Goal: Task Accomplishment & Management: Manage account settings

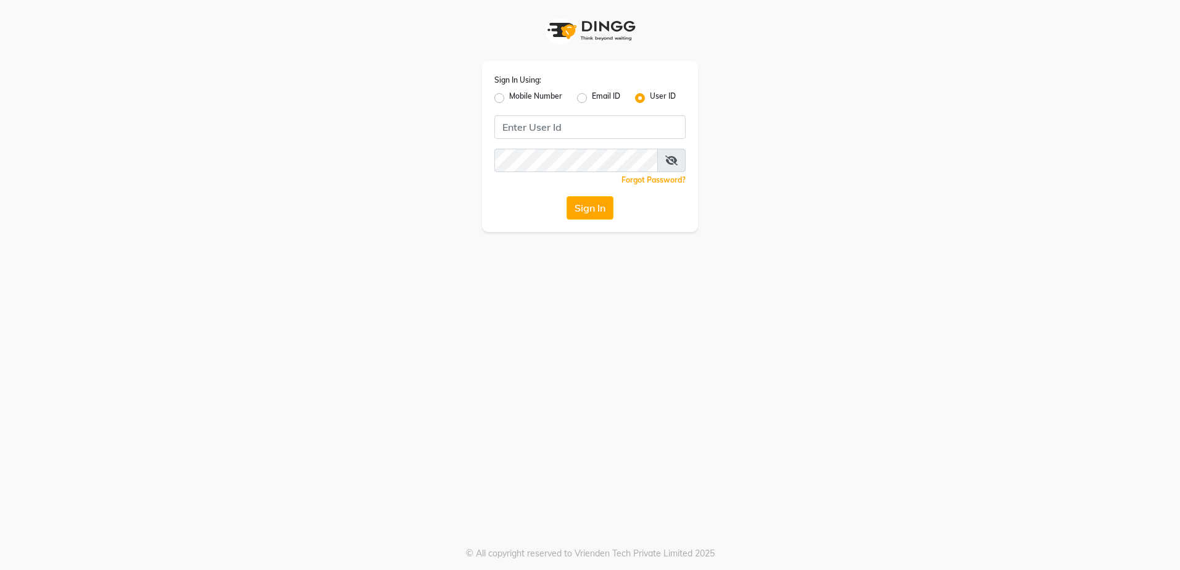
click at [509, 97] on label "Mobile Number" at bounding box center [535, 98] width 53 height 15
click at [509, 97] on input "Mobile Number" at bounding box center [513, 95] width 8 height 8
radio input "true"
radio input "false"
click at [560, 131] on input "Username" at bounding box center [610, 126] width 150 height 23
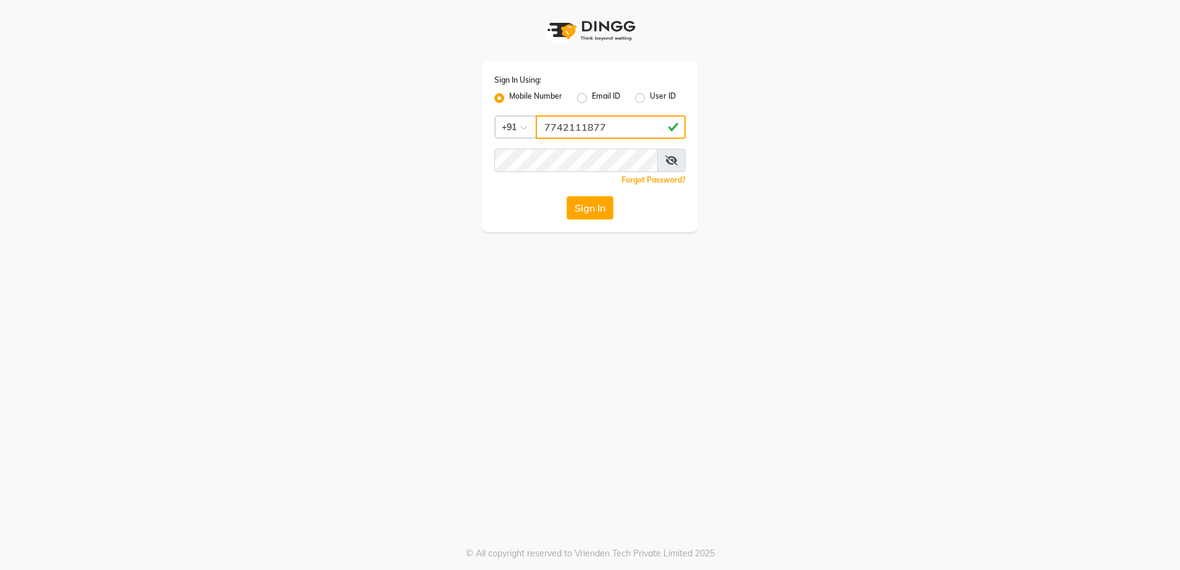
type input "7742111877"
click at [582, 208] on button "Sign In" at bounding box center [589, 207] width 47 height 23
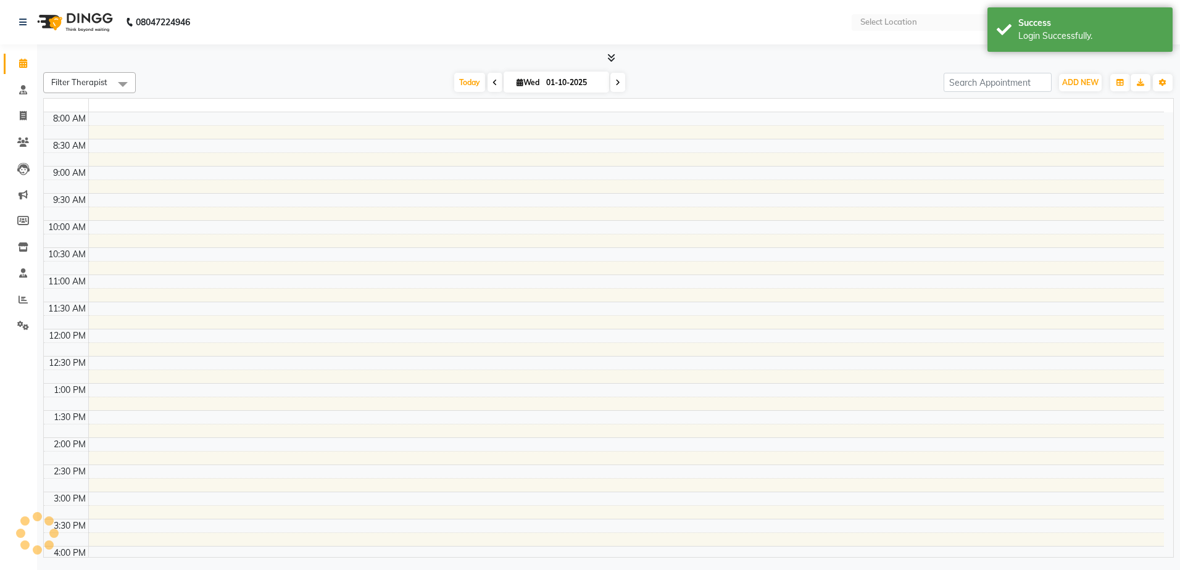
select select "en"
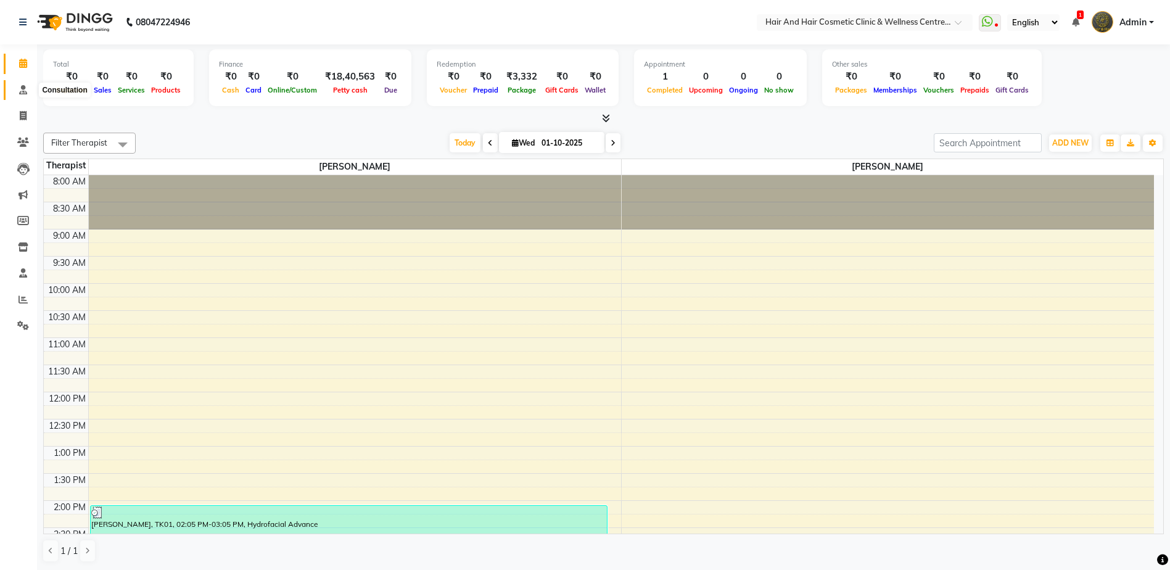
click at [25, 90] on icon at bounding box center [23, 89] width 8 height 9
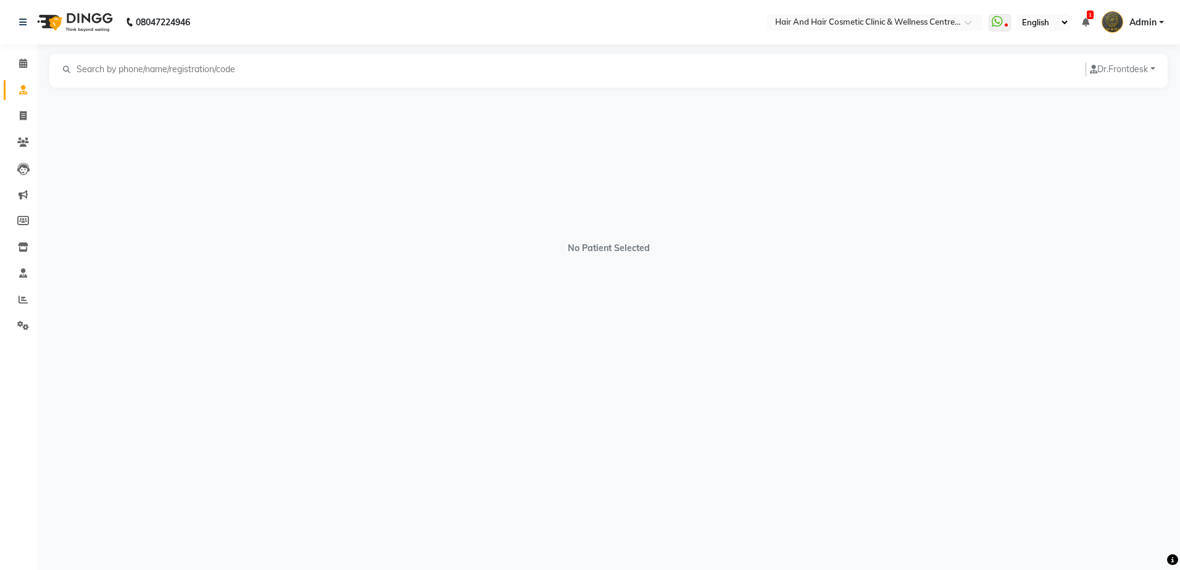
click at [152, 59] on div "Dr. Frontdesk ABHI BHORA DR MOHIT SAXSENA DR SHRUTI SAXSENA Frontdesk RAJ MEGHW…" at bounding box center [608, 71] width 1118 height 34
click at [143, 70] on input "text" at bounding box center [160, 69] width 170 height 14
click at [209, 172] on div "No Patient Selected" at bounding box center [608, 242] width 1118 height 308
click at [136, 72] on input "text" at bounding box center [160, 69] width 170 height 14
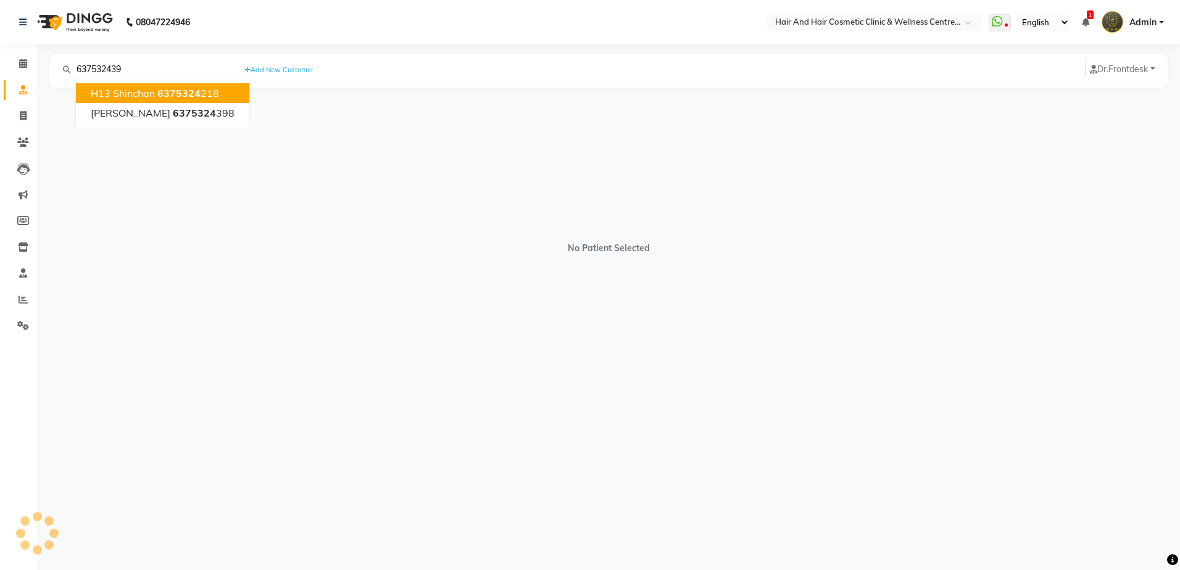
type input "6375324398"
select select "female"
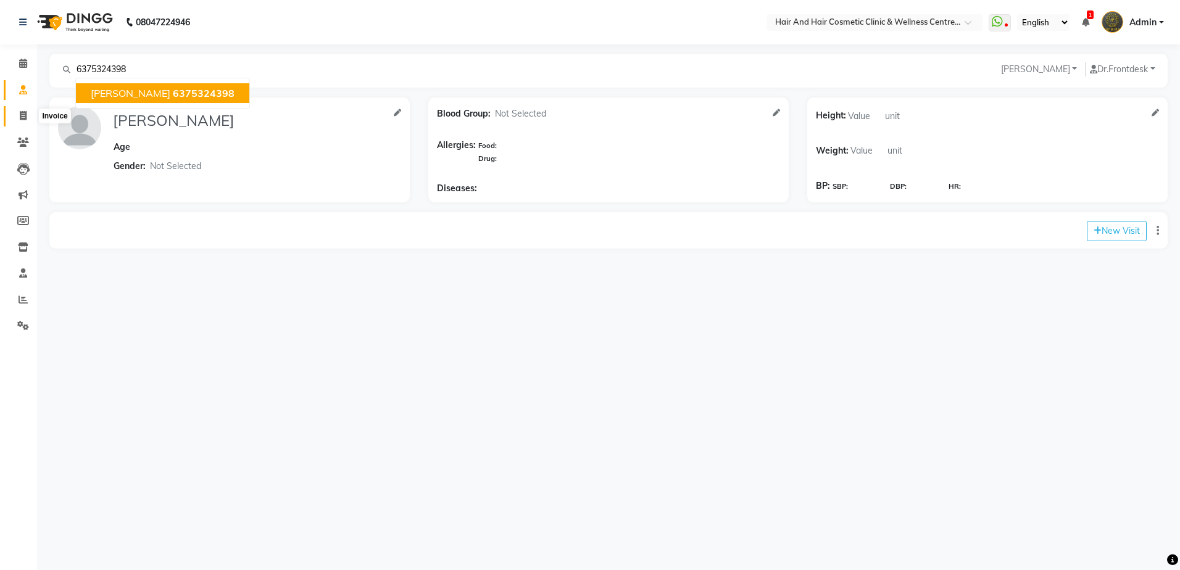
type input "6375324398"
click at [22, 112] on icon at bounding box center [23, 115] width 7 height 9
select select "5272"
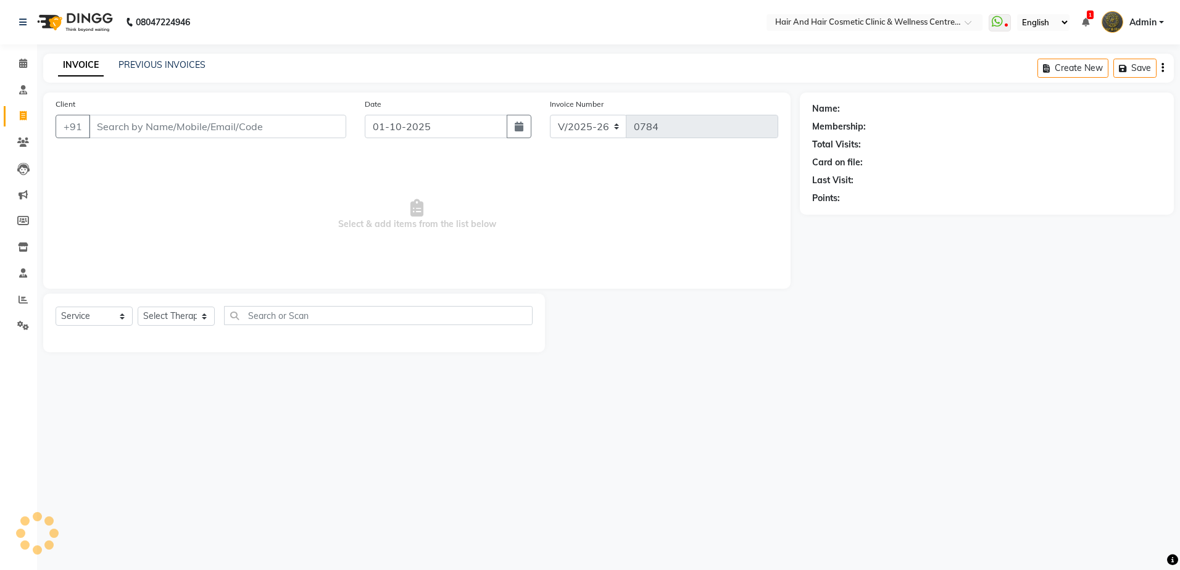
select select "package"
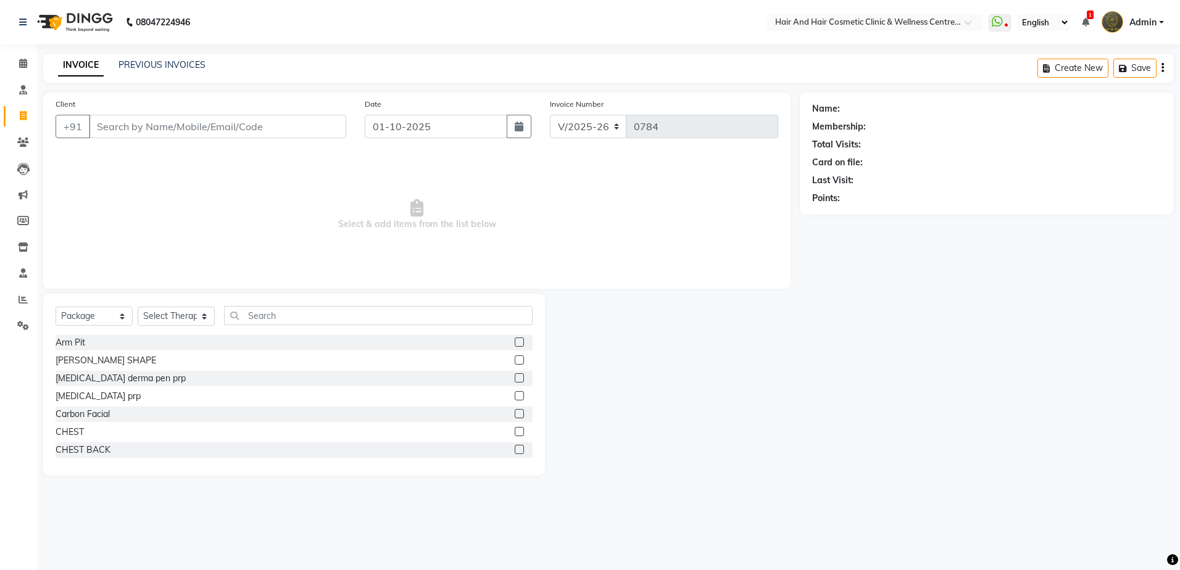
click at [112, 125] on input "Client" at bounding box center [217, 126] width 257 height 23
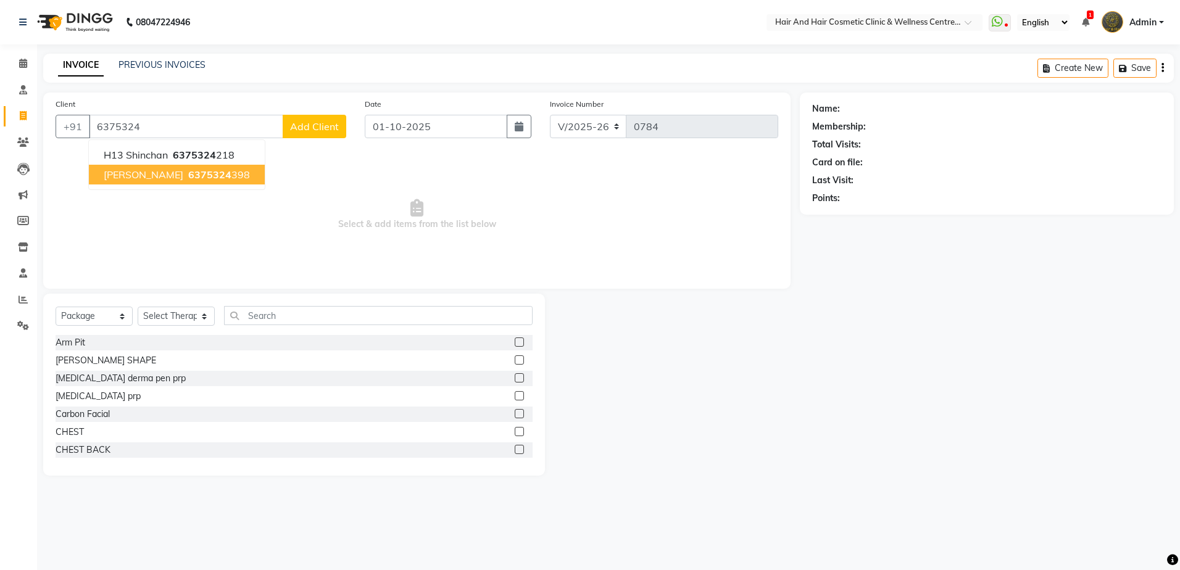
click at [129, 176] on span "nilofar" at bounding box center [144, 174] width 80 height 12
type input "6375324398"
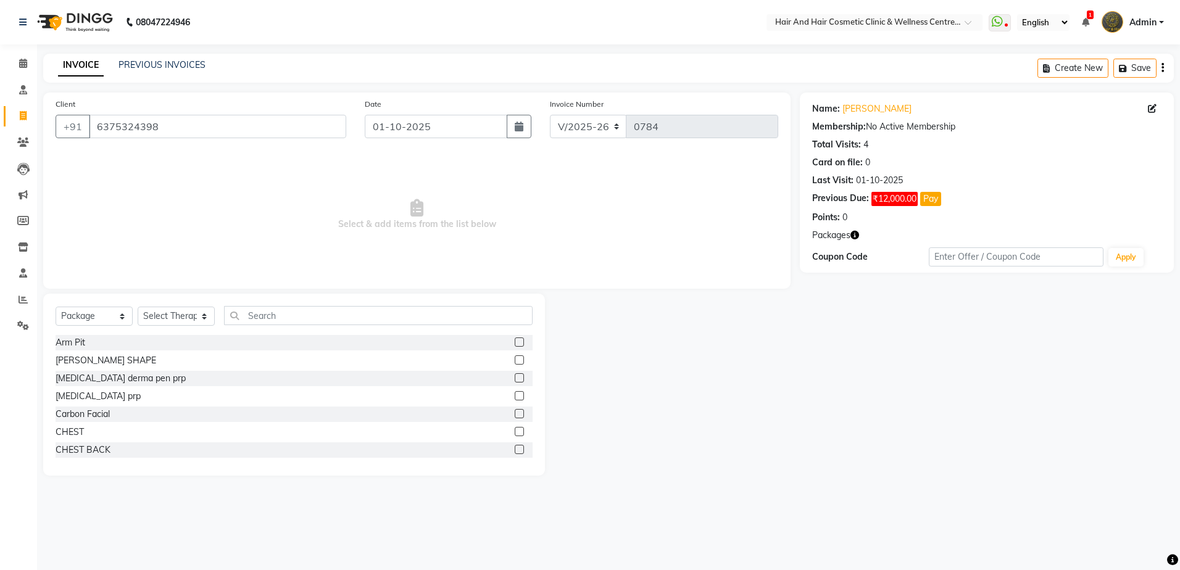
click at [855, 236] on icon "button" at bounding box center [854, 235] width 9 height 9
click at [780, 256] on div "2. Hydrofacial Advance :" at bounding box center [792, 252] width 91 height 13
drag, startPoint x: 97, startPoint y: 127, endPoint x: 170, endPoint y: 128, distance: 72.8
click at [170, 128] on input "6375324398" at bounding box center [217, 126] width 257 height 23
click at [168, 62] on link "PREVIOUS INVOICES" at bounding box center [161, 64] width 87 height 11
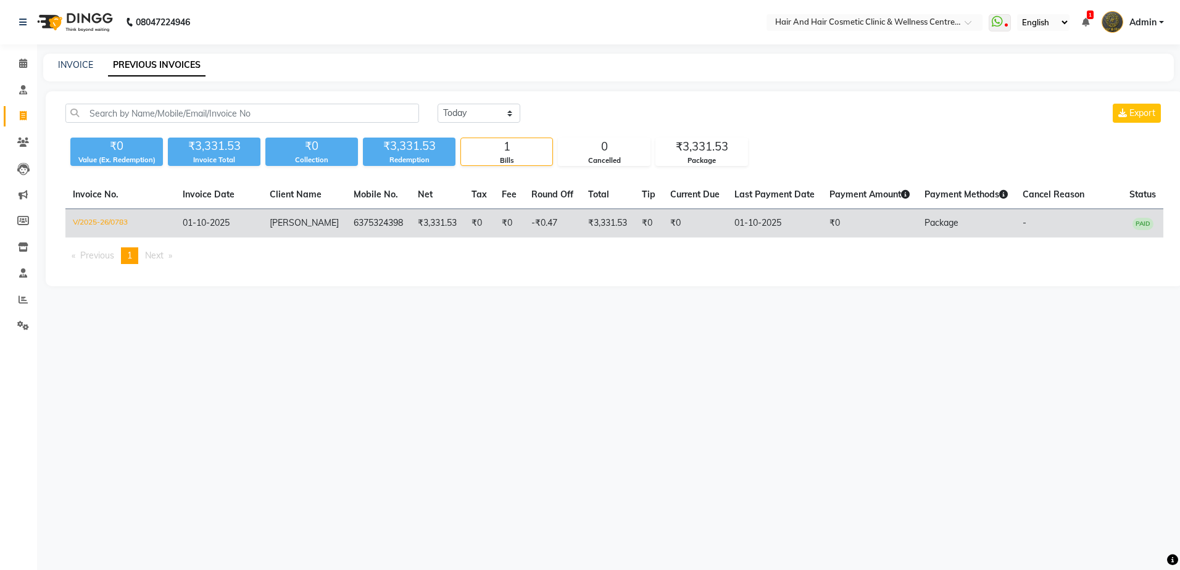
click at [346, 220] on td "6375324398" at bounding box center [378, 223] width 64 height 29
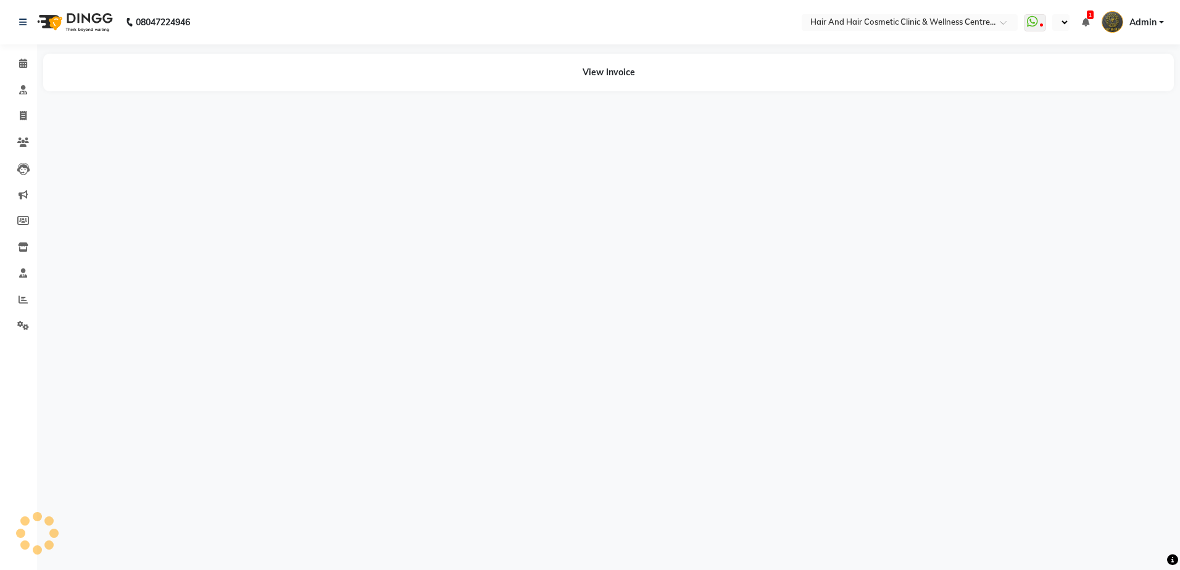
select select "en"
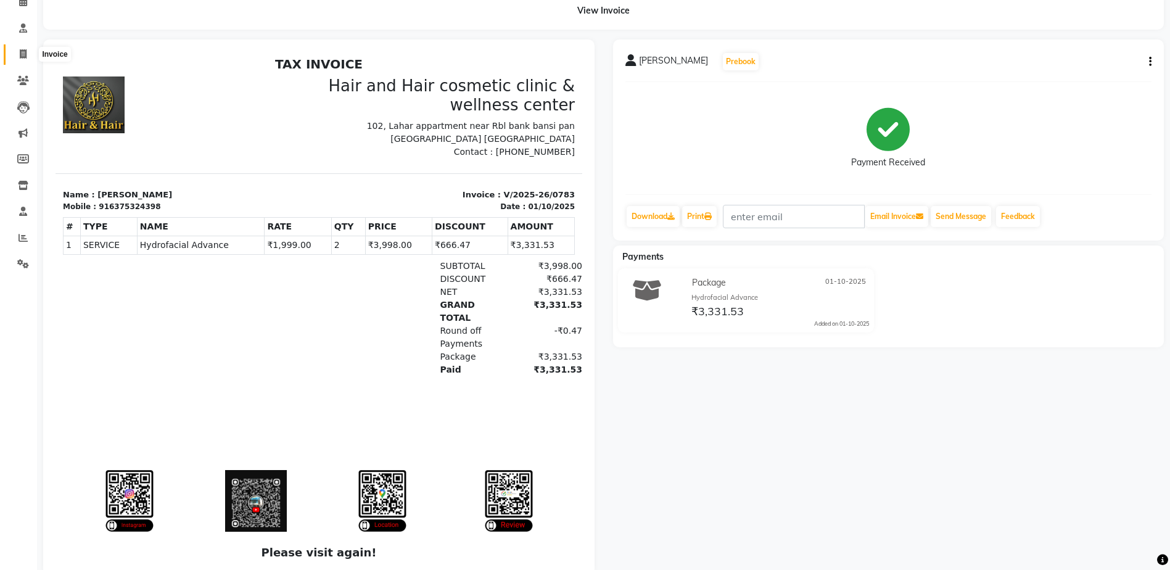
click at [26, 60] on span at bounding box center [23, 55] width 22 height 14
select select "service"
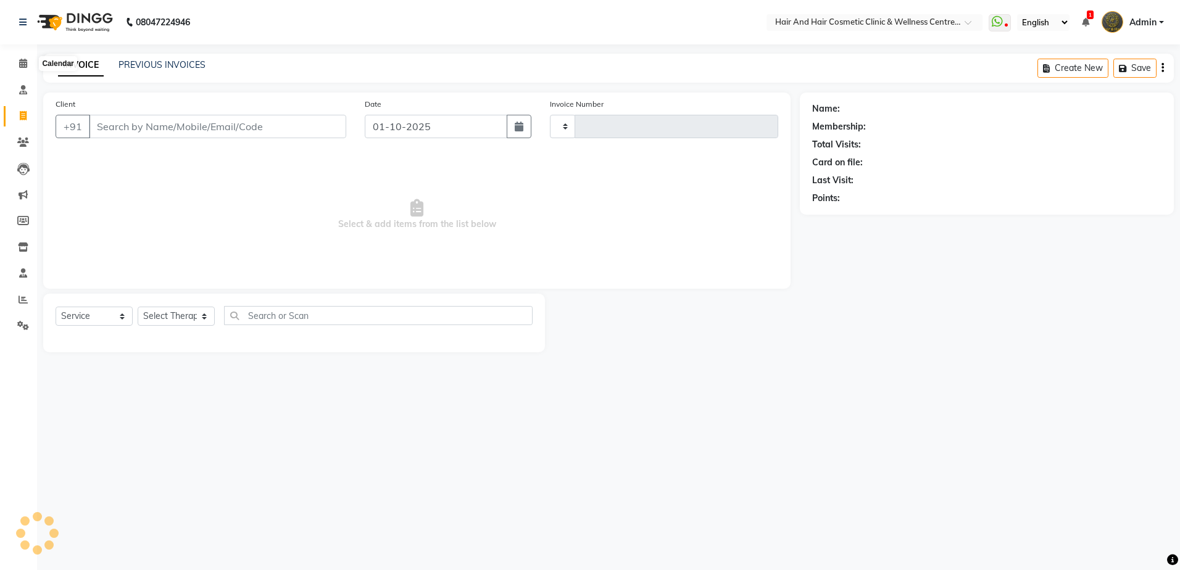
type input "0784"
select select "5272"
select select "package"
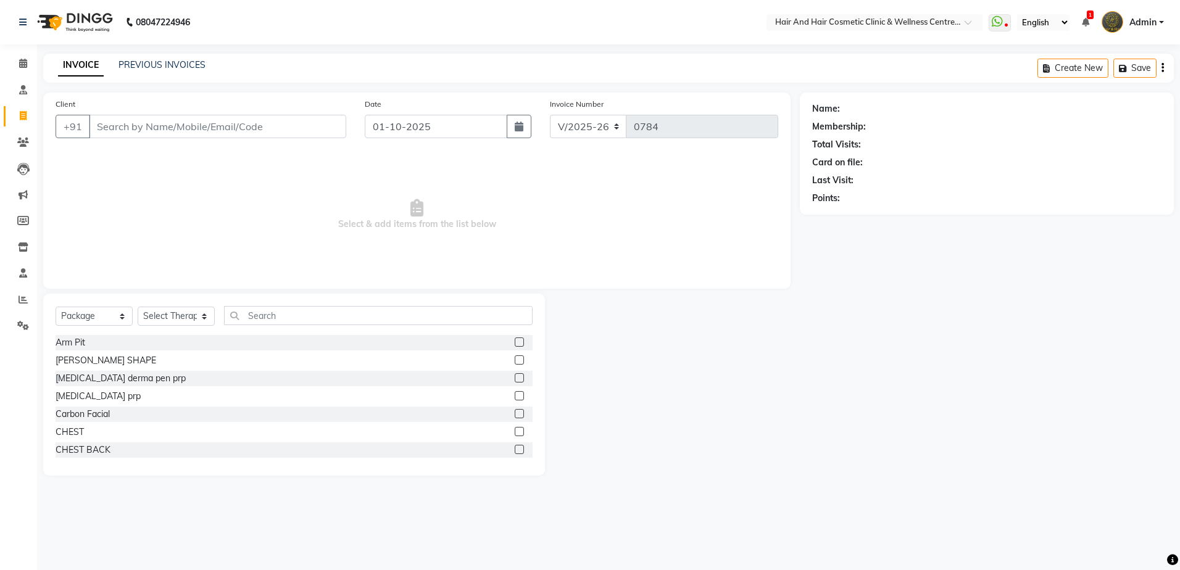
click at [128, 131] on input "Client" at bounding box center [217, 126] width 257 height 23
type input "6375324398"
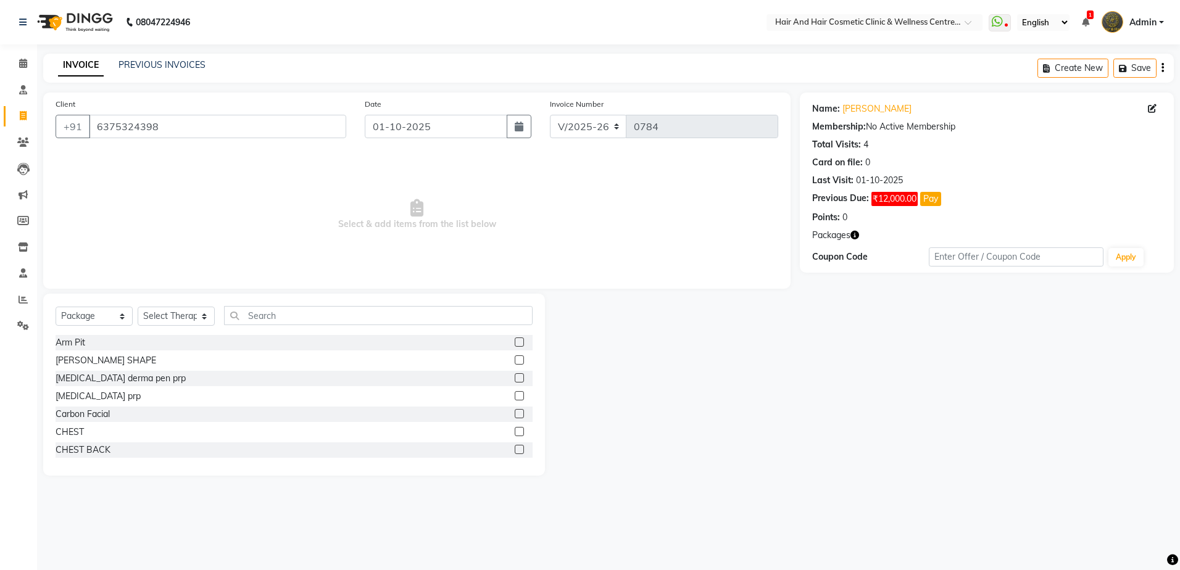
click at [859, 238] on icon "button" at bounding box center [854, 235] width 9 height 9
click at [775, 243] on div "1. Full Face :" at bounding box center [792, 239] width 91 height 13
click at [172, 61] on link "PREVIOUS INVOICES" at bounding box center [161, 64] width 87 height 11
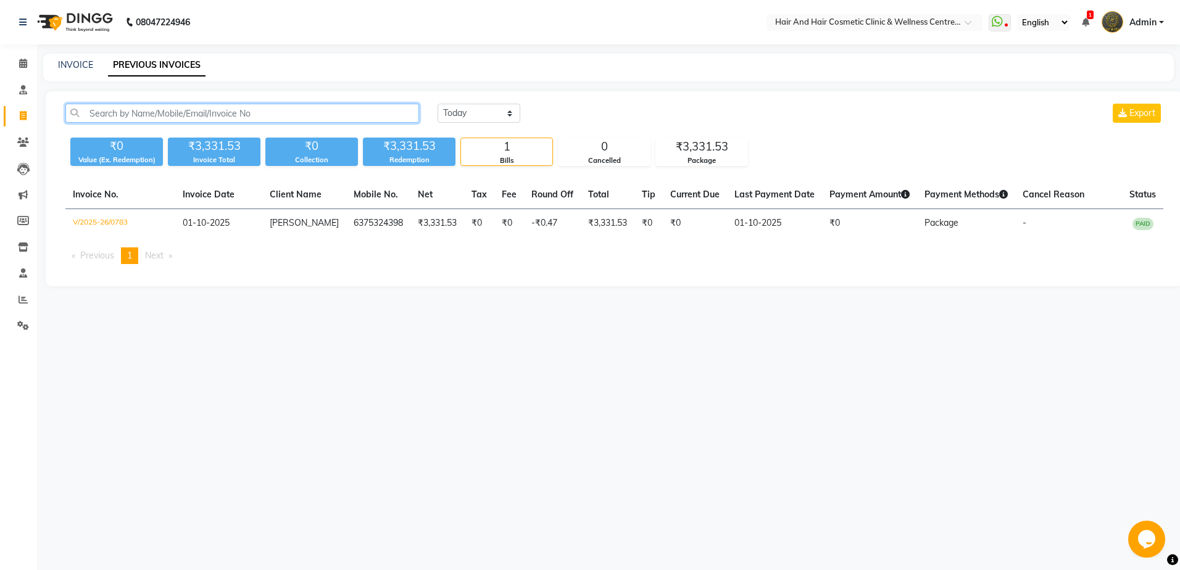
click at [151, 115] on input "text" at bounding box center [242, 113] width 354 height 19
paste input "6375324398"
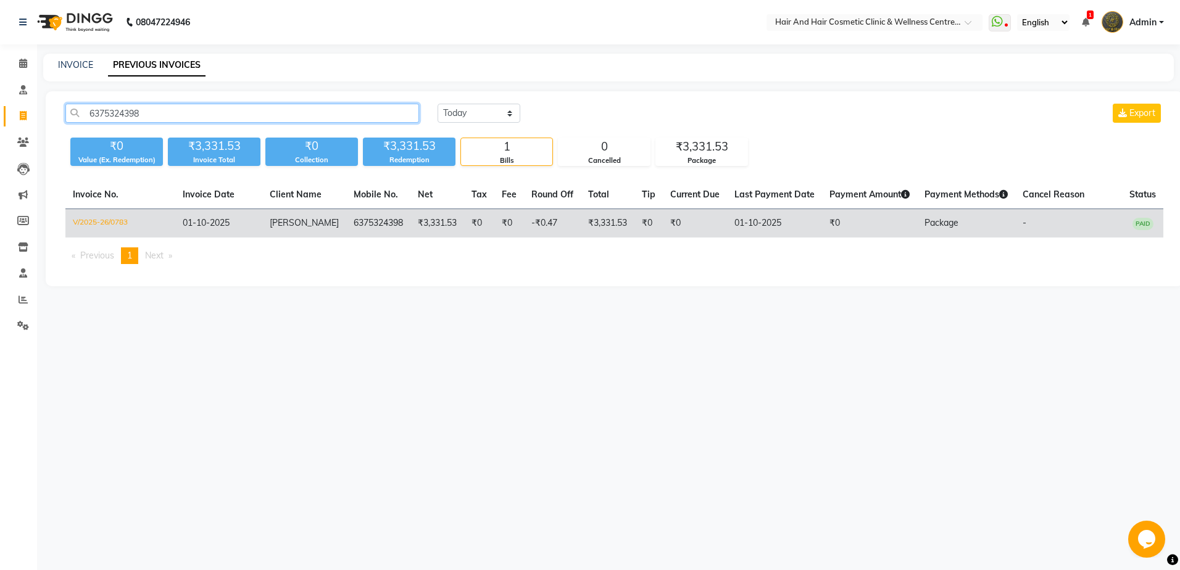
type input "6375324398"
click at [317, 229] on td "[PERSON_NAME]" at bounding box center [304, 223] width 84 height 29
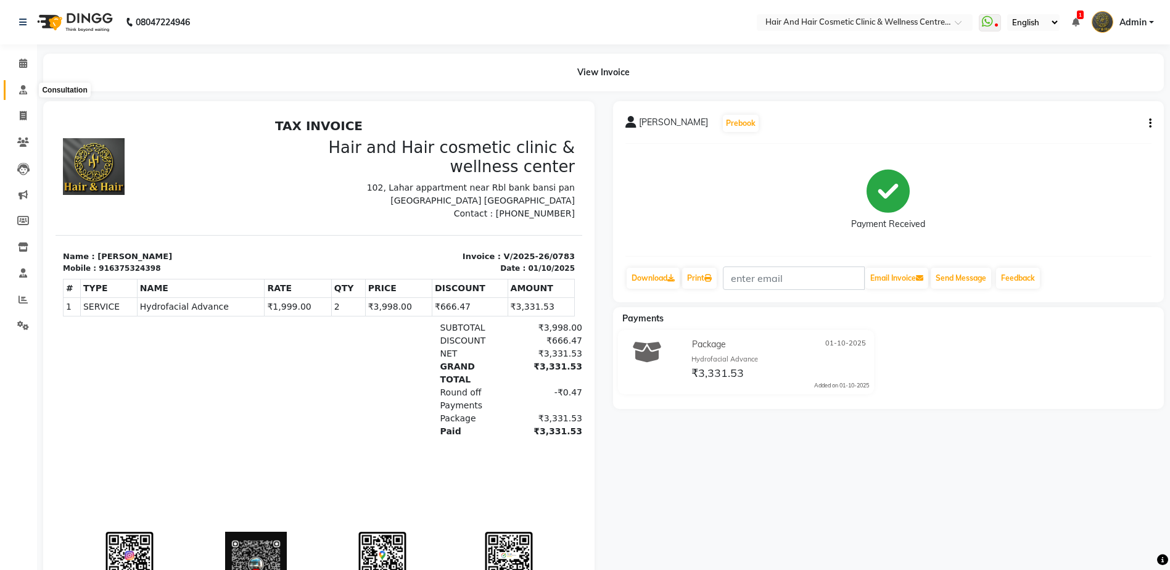
click at [27, 95] on span at bounding box center [23, 90] width 22 height 14
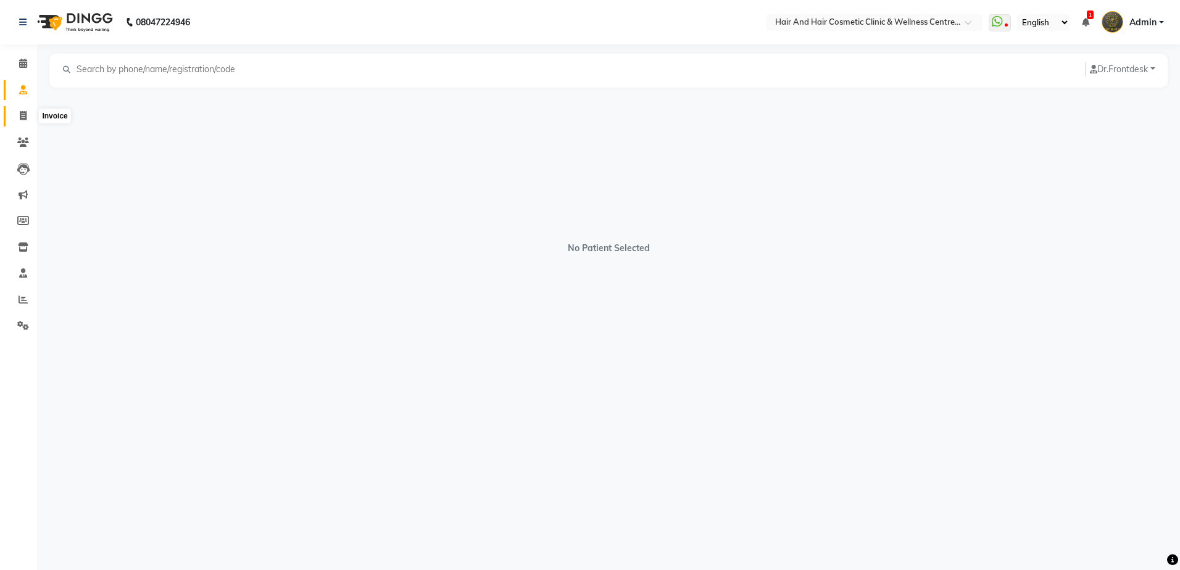
click at [19, 117] on span at bounding box center [23, 116] width 22 height 14
select select "service"
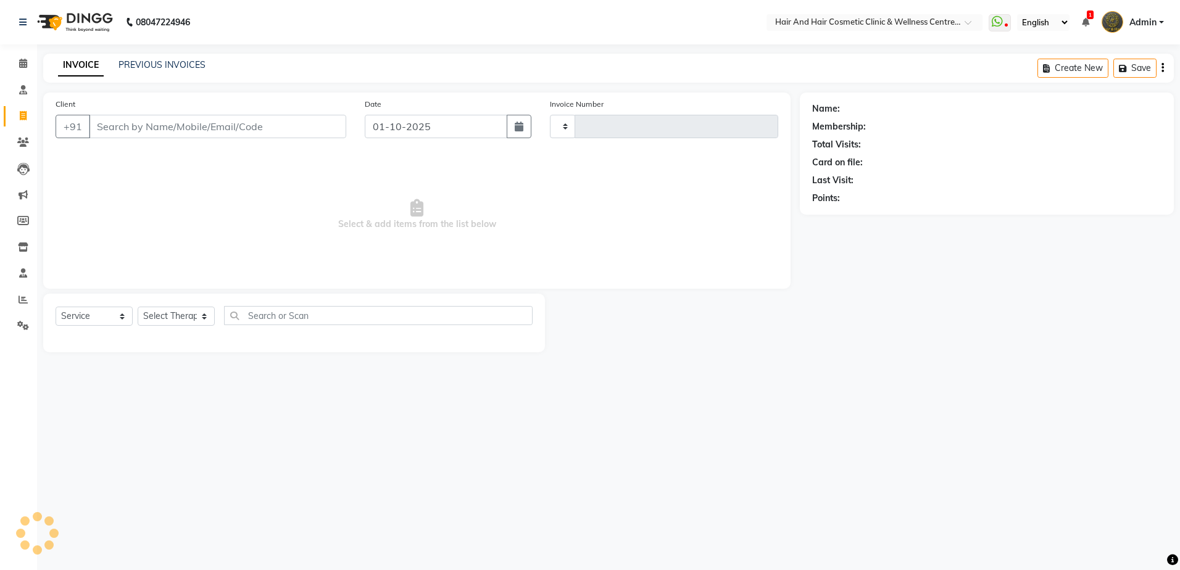
type input "0784"
select select "5272"
select select "package"
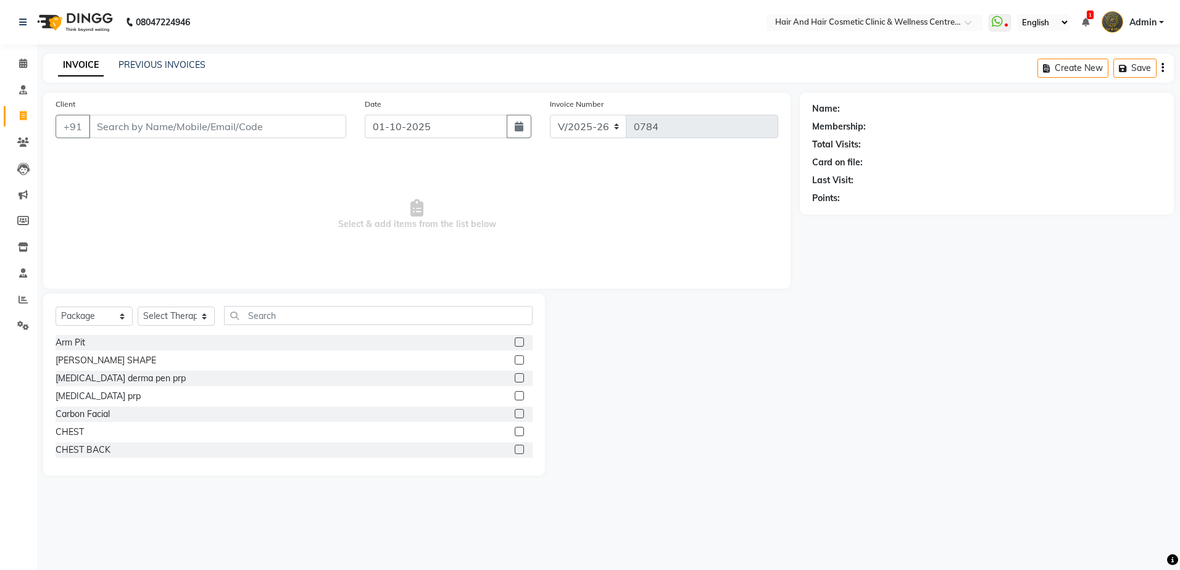
click at [207, 122] on input "Client" at bounding box center [217, 126] width 257 height 23
type input "6375324398"
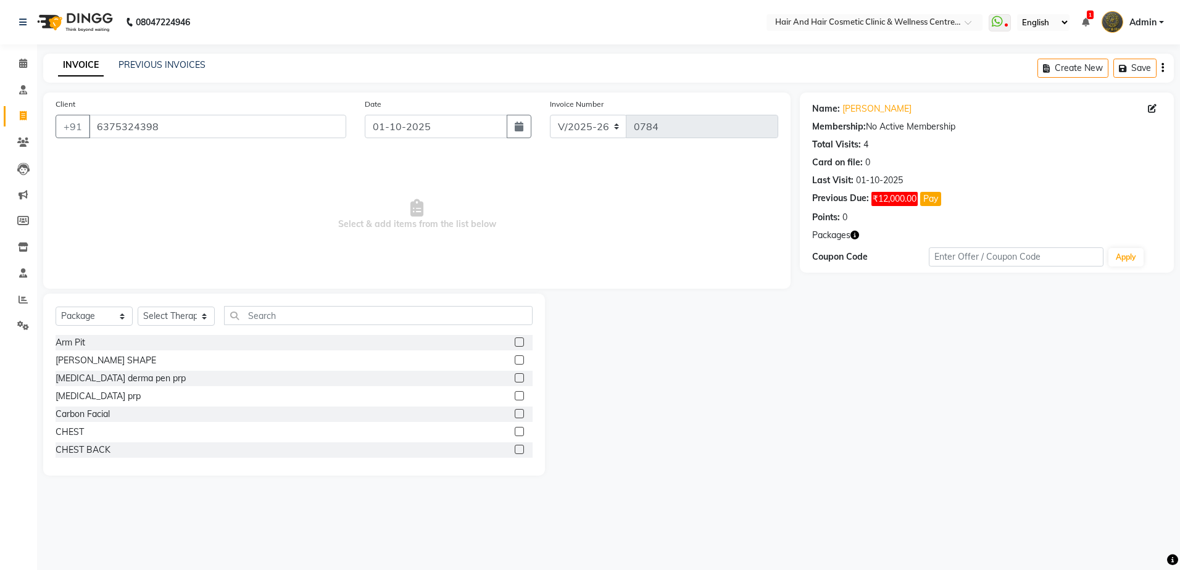
click at [852, 235] on icon "button" at bounding box center [854, 235] width 9 height 9
click at [761, 239] on div "1. Full Face :" at bounding box center [792, 239] width 91 height 13
click at [851, 237] on icon "button" at bounding box center [854, 235] width 9 height 9
click at [766, 242] on div "1. Full Face :" at bounding box center [792, 239] width 91 height 13
click at [833, 234] on span "Packages" at bounding box center [831, 235] width 38 height 13
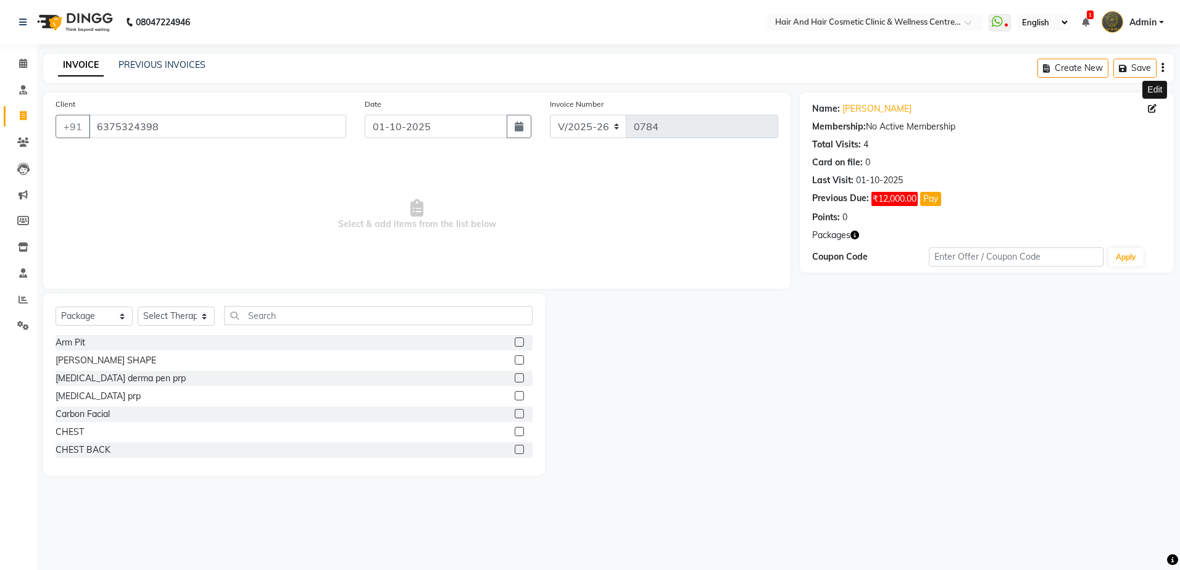
click at [1151, 113] on span at bounding box center [1154, 108] width 14 height 13
click at [1151, 110] on icon at bounding box center [1151, 108] width 9 height 9
select select "female"
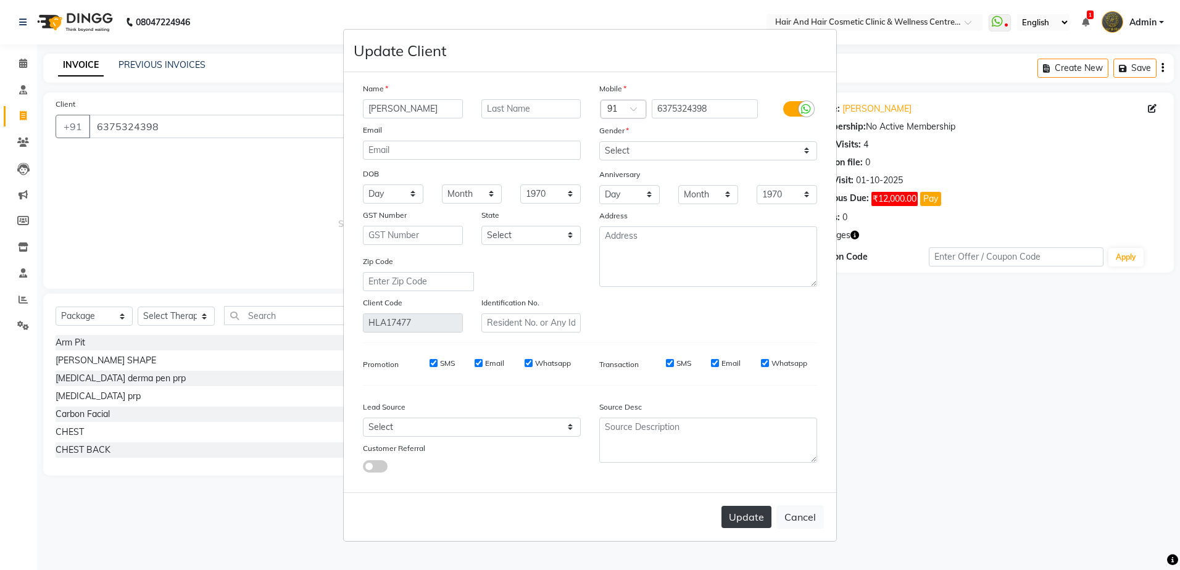
click at [757, 518] on button "Update" at bounding box center [746, 517] width 50 height 22
select select
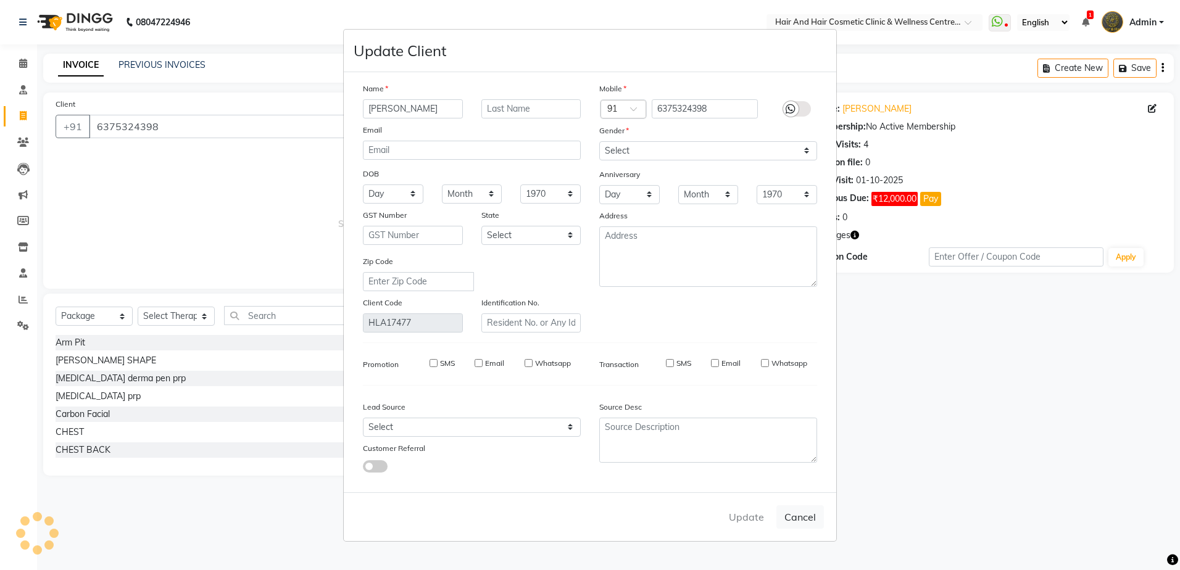
select select
checkbox input "false"
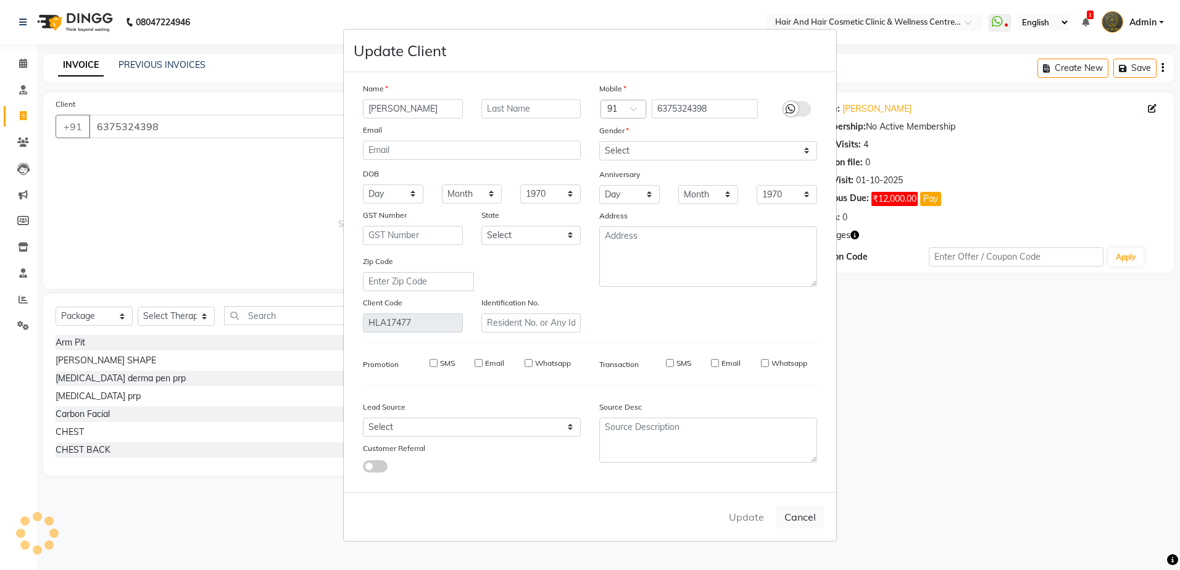
checkbox input "false"
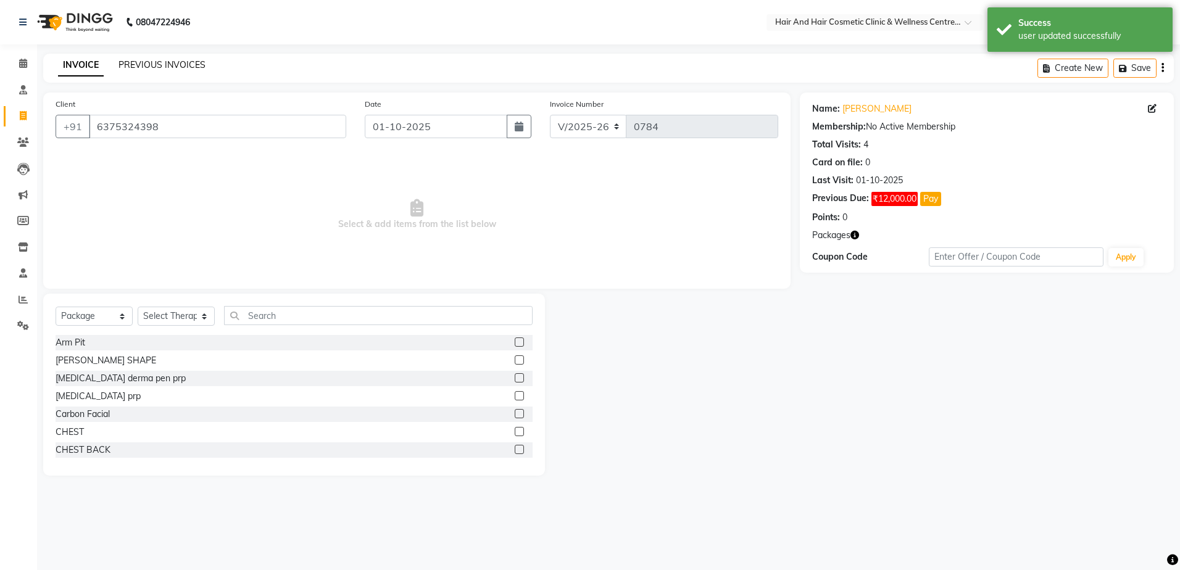
click at [139, 67] on link "PREVIOUS INVOICES" at bounding box center [161, 64] width 87 height 11
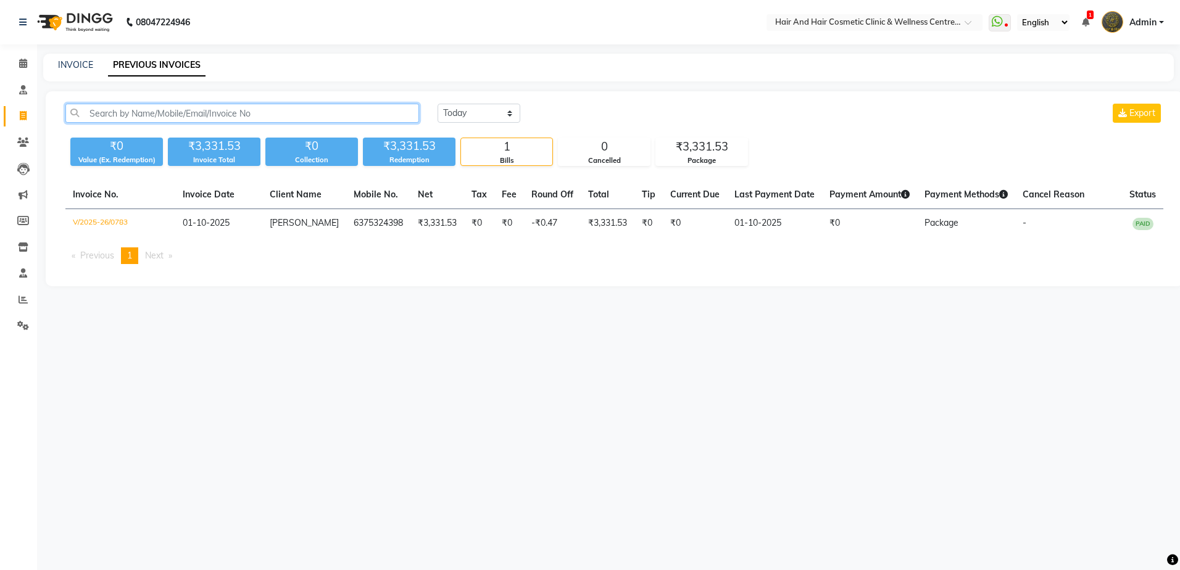
click at [135, 118] on input "text" at bounding box center [242, 113] width 354 height 19
click at [128, 115] on input "text" at bounding box center [242, 113] width 354 height 19
paste input "6375324398"
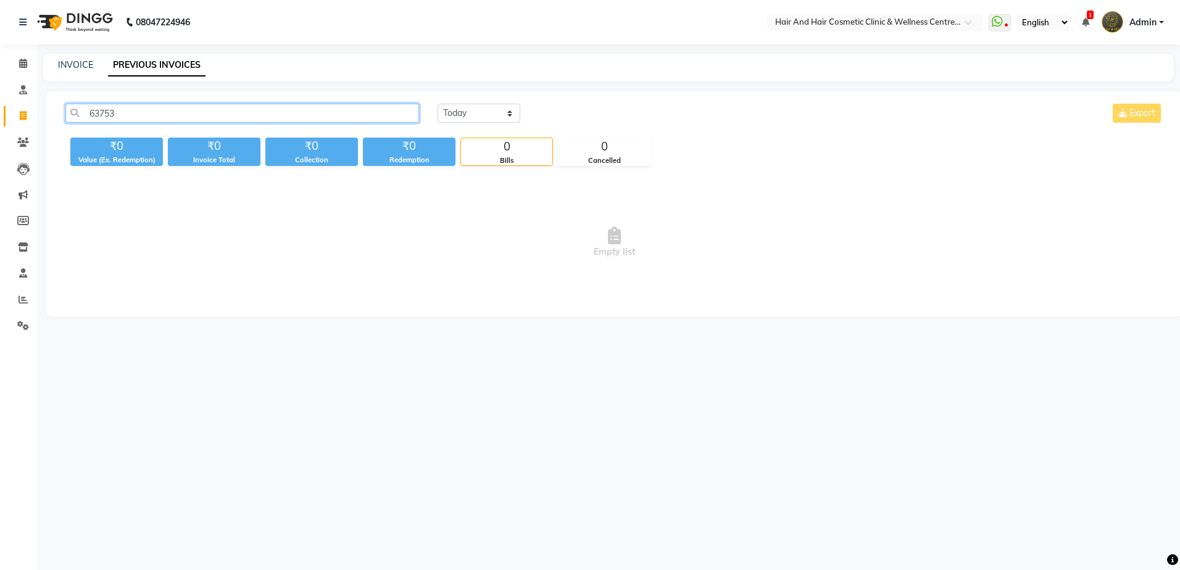
type input "63753"
click at [506, 115] on select "Today Yesterday Custom Range" at bounding box center [478, 113] width 83 height 19
select select "range"
click at [437, 104] on select "Today Yesterday Custom Range" at bounding box center [478, 113] width 83 height 19
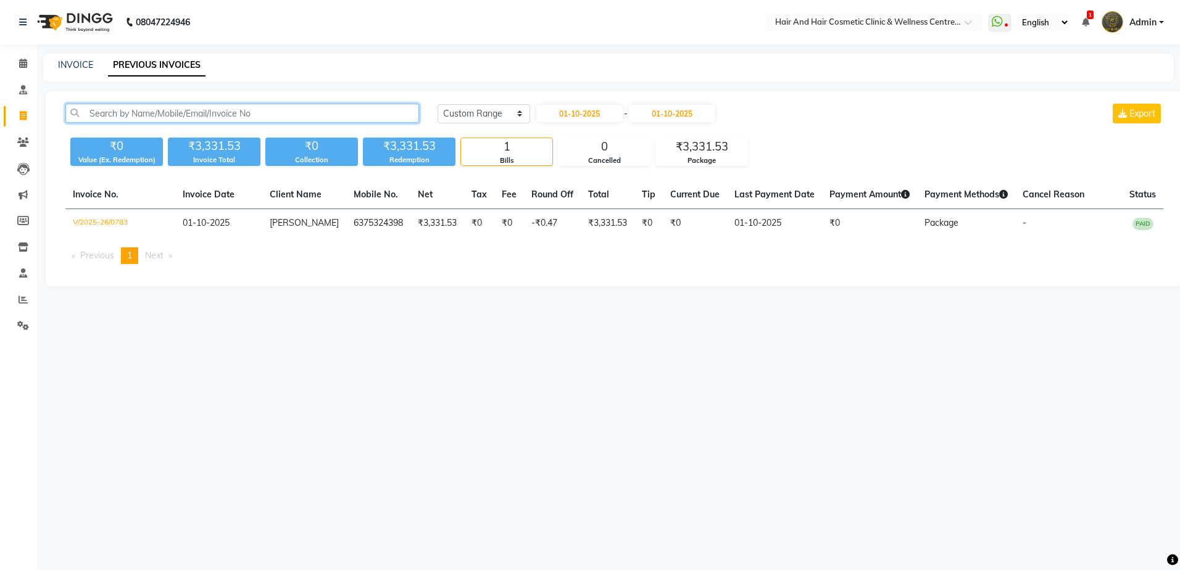
click at [225, 116] on input "text" at bounding box center [242, 113] width 354 height 19
type input "6375324398"
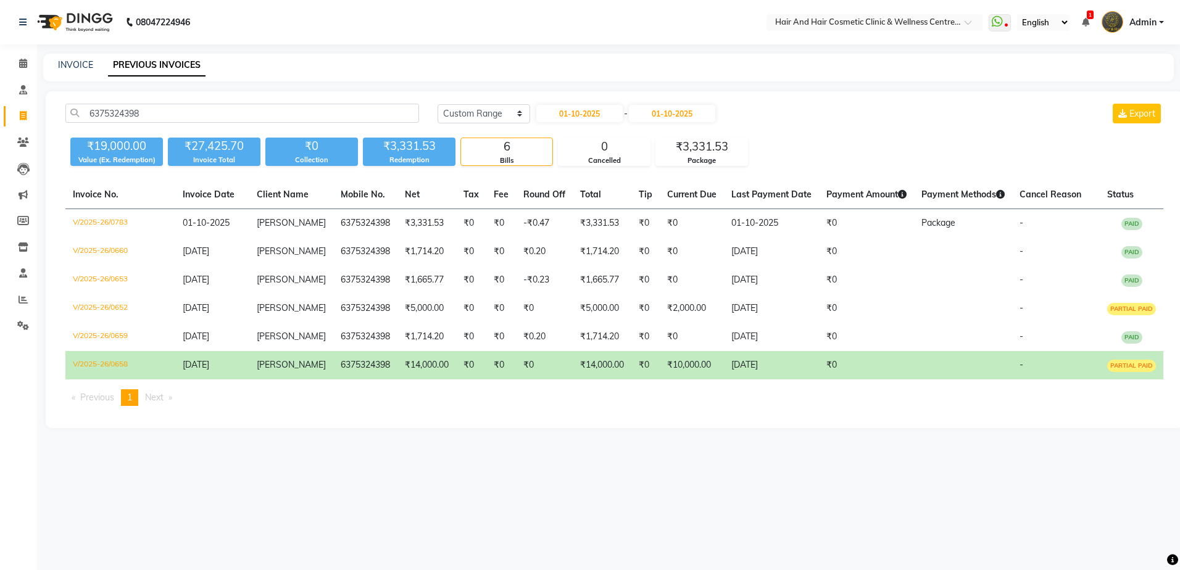
click at [660, 366] on td "₹10,000.00" at bounding box center [692, 365] width 64 height 28
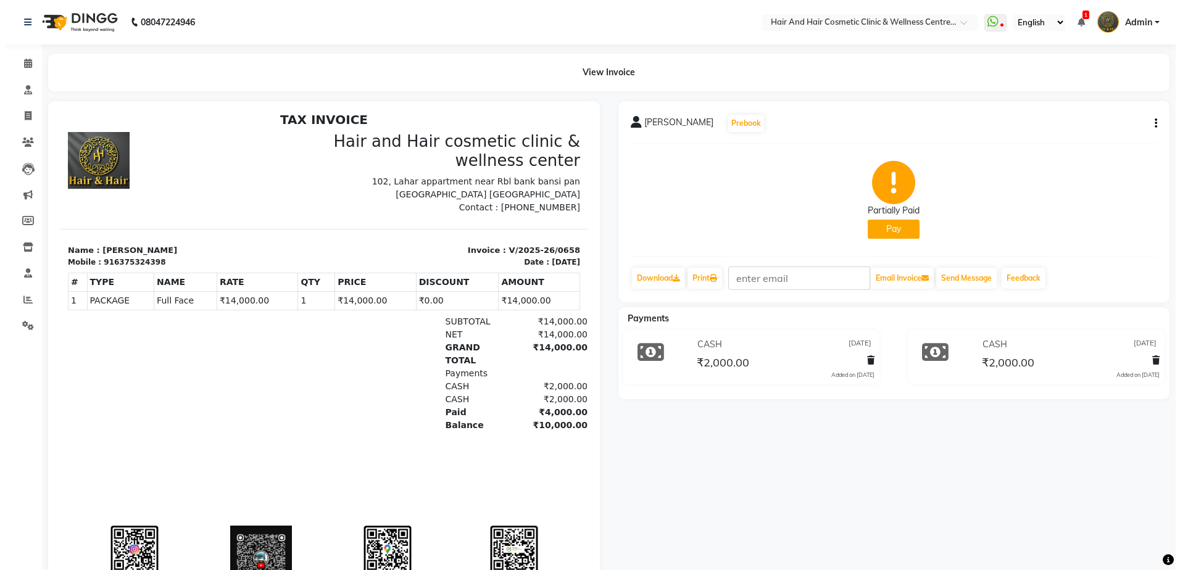
scroll to position [9, 0]
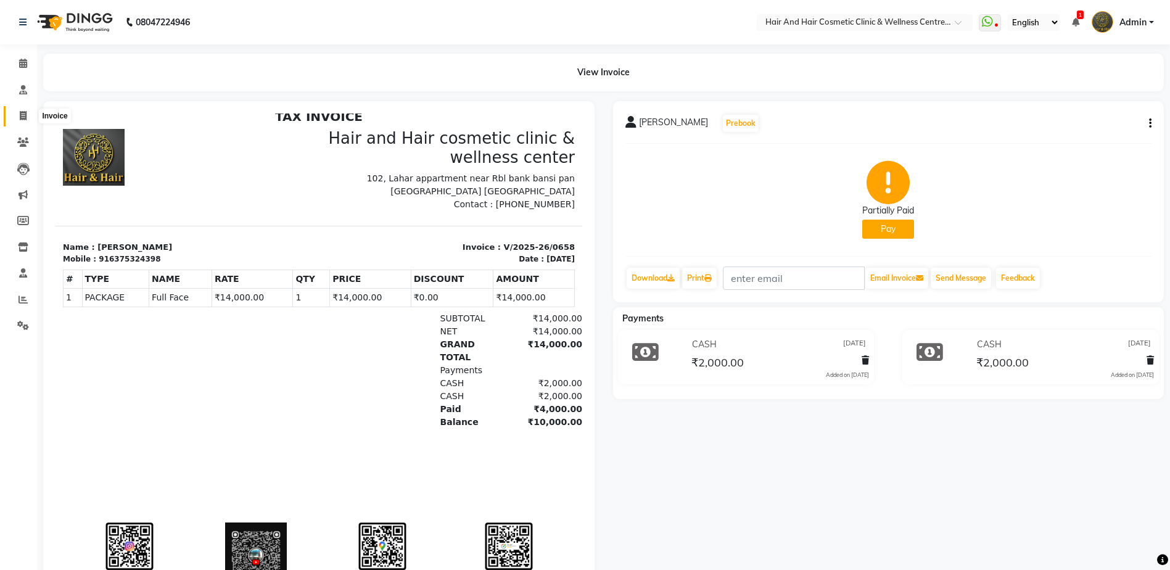
click at [23, 114] on icon at bounding box center [23, 115] width 7 height 9
select select "service"
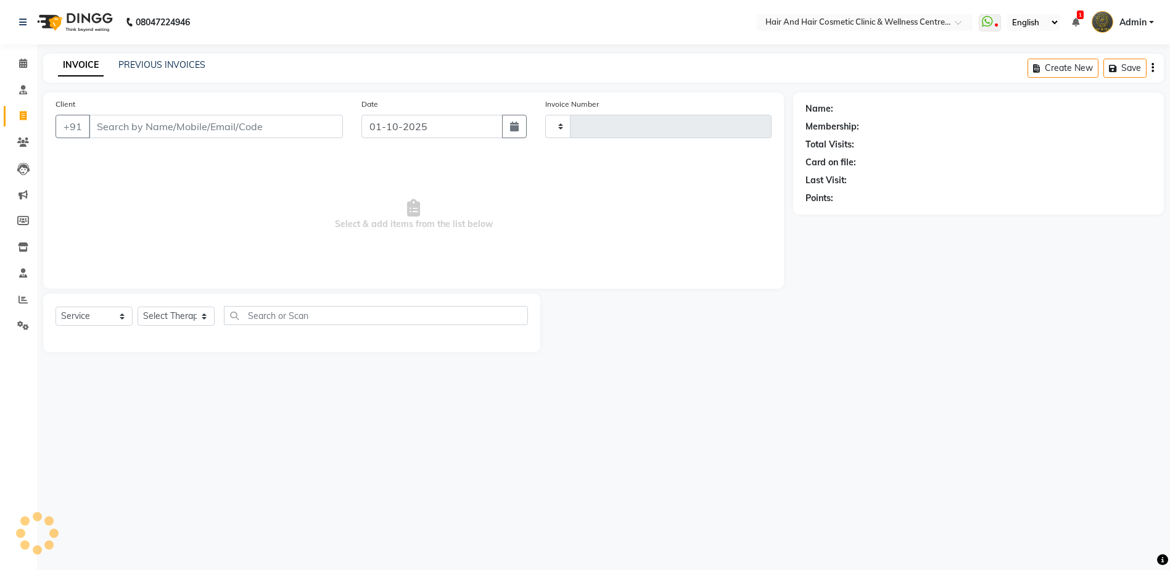
type input "0784"
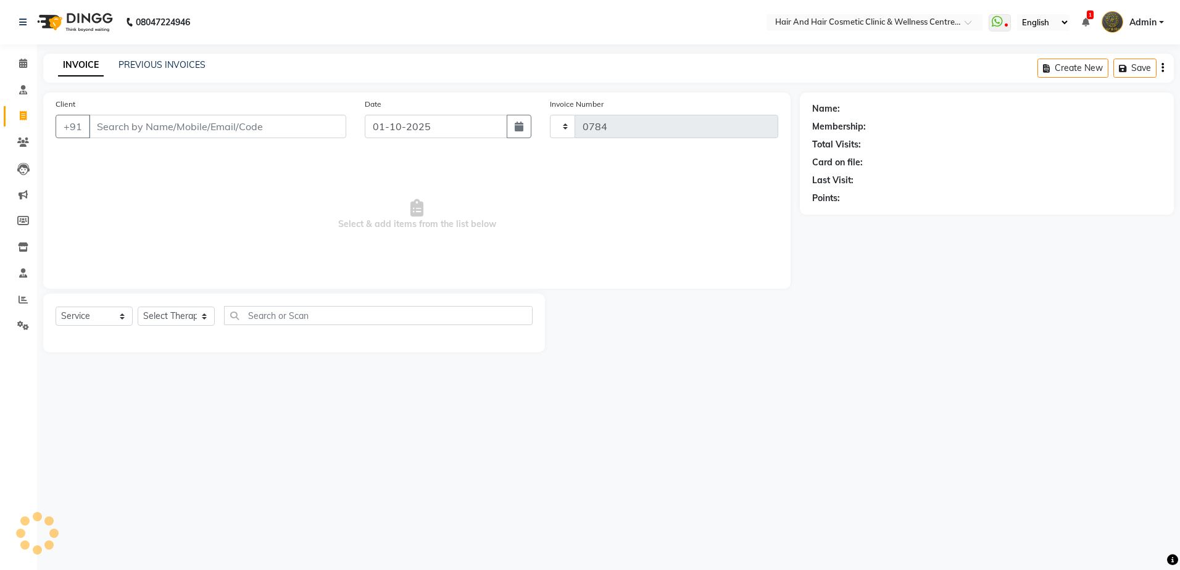
select select "5272"
select select "package"
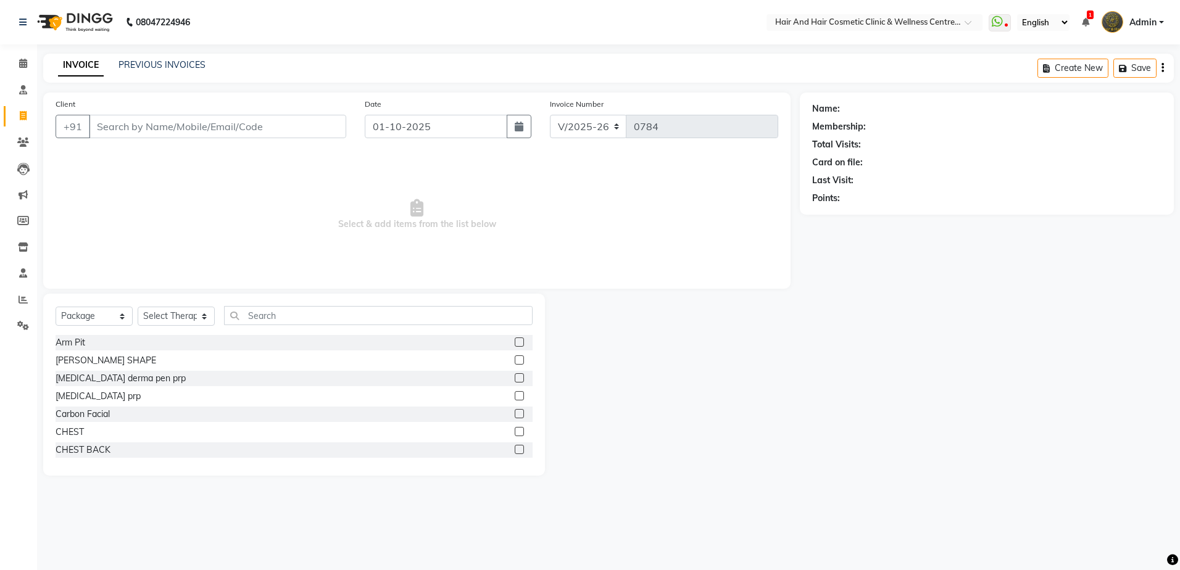
click at [133, 123] on input "Client" at bounding box center [217, 126] width 257 height 23
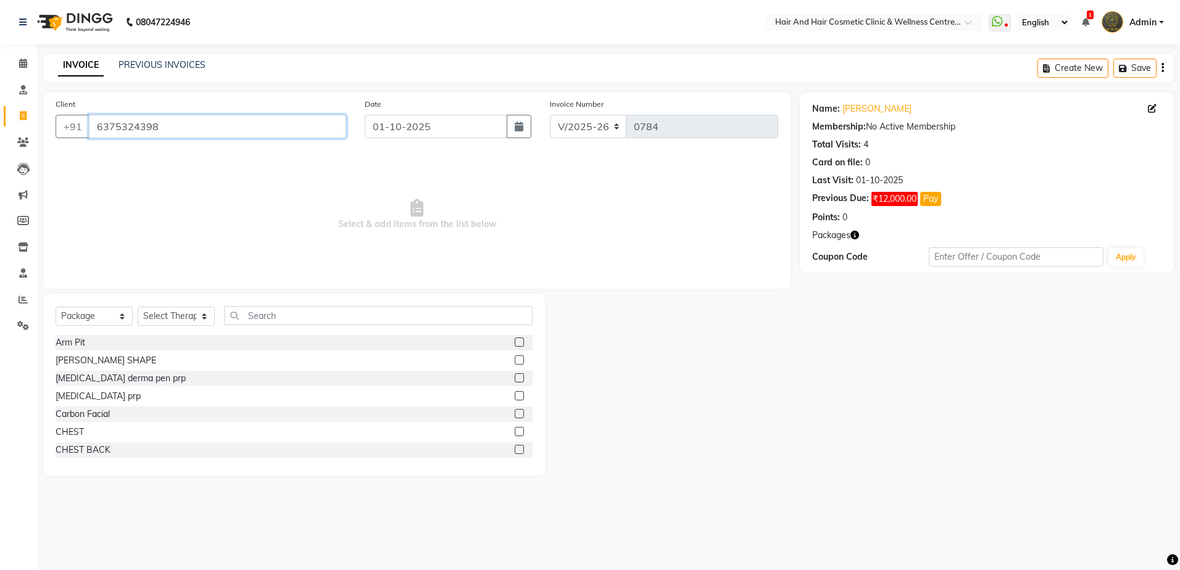
click at [94, 127] on input "6375324398" at bounding box center [217, 126] width 257 height 23
click at [186, 154] on ngb-highlight "6375 324398" at bounding box center [217, 155] width 62 height 12
click at [858, 234] on icon "button" at bounding box center [854, 235] width 9 height 9
click at [794, 238] on div "1. Full Face :" at bounding box center [792, 239] width 91 height 13
click at [173, 123] on input "6375324398" at bounding box center [217, 126] width 257 height 23
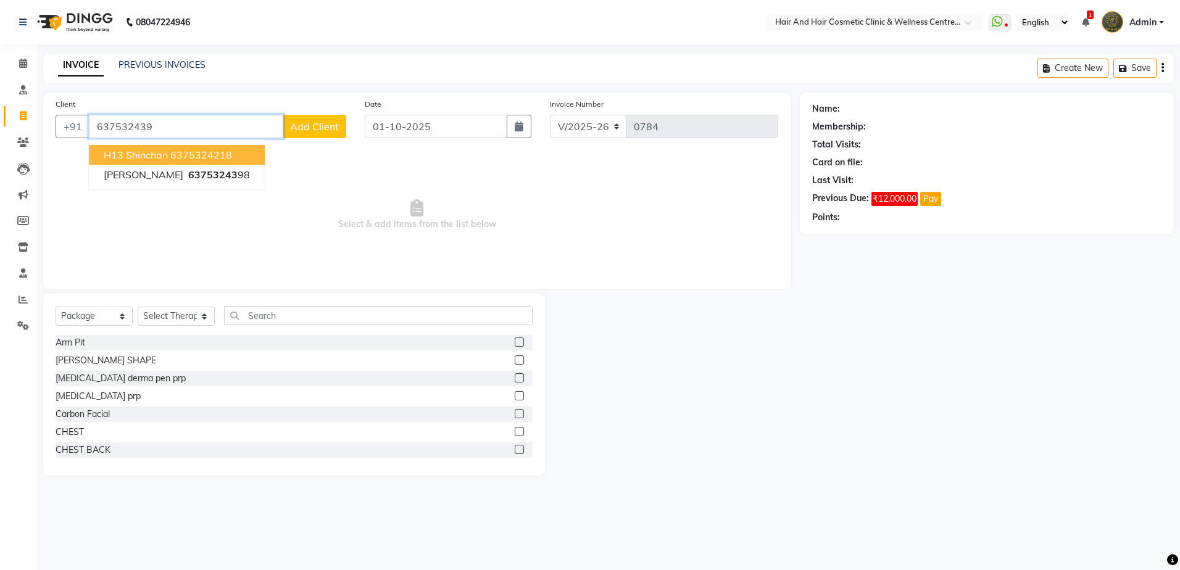
type input "6375324398"
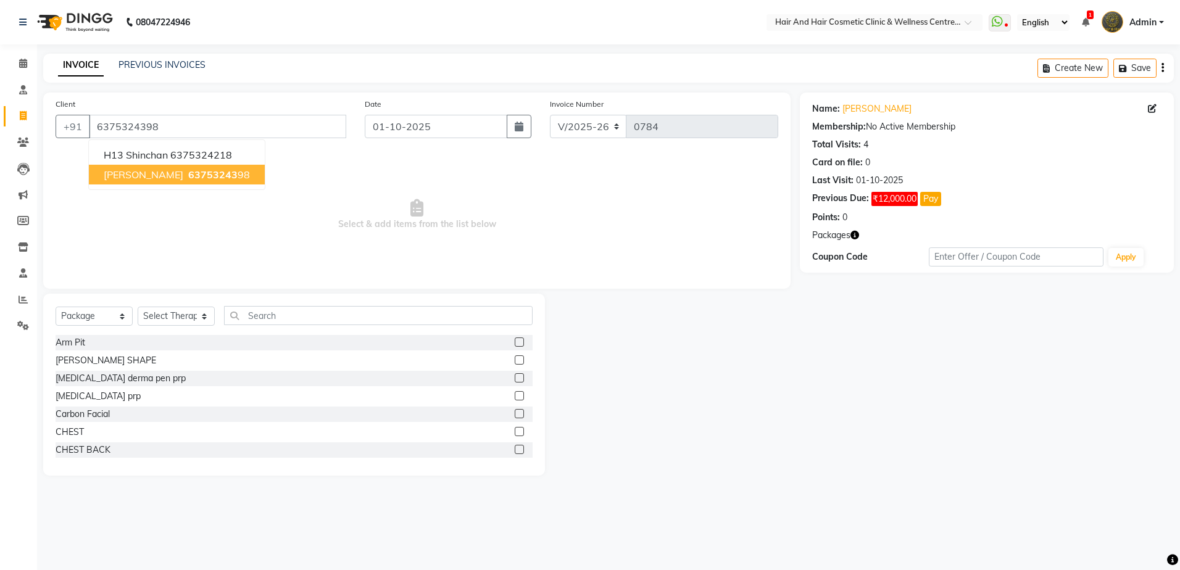
click at [188, 178] on span "63753243" at bounding box center [212, 174] width 49 height 12
click at [152, 68] on link "PREVIOUS INVOICES" at bounding box center [161, 64] width 87 height 11
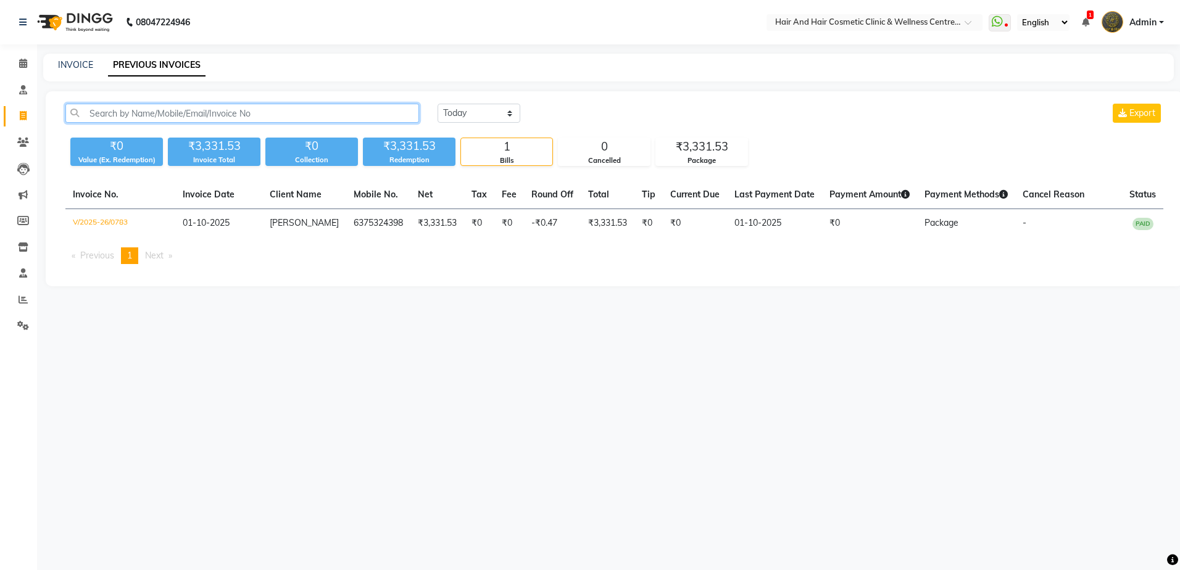
click at [360, 109] on input "text" at bounding box center [242, 113] width 354 height 19
click at [470, 115] on select "Today Yesterday Custom Range" at bounding box center [478, 113] width 83 height 19
select select "range"
click at [437, 104] on select "Today Yesterday Custom Range" at bounding box center [478, 113] width 83 height 19
click at [401, 109] on input "text" at bounding box center [242, 113] width 354 height 19
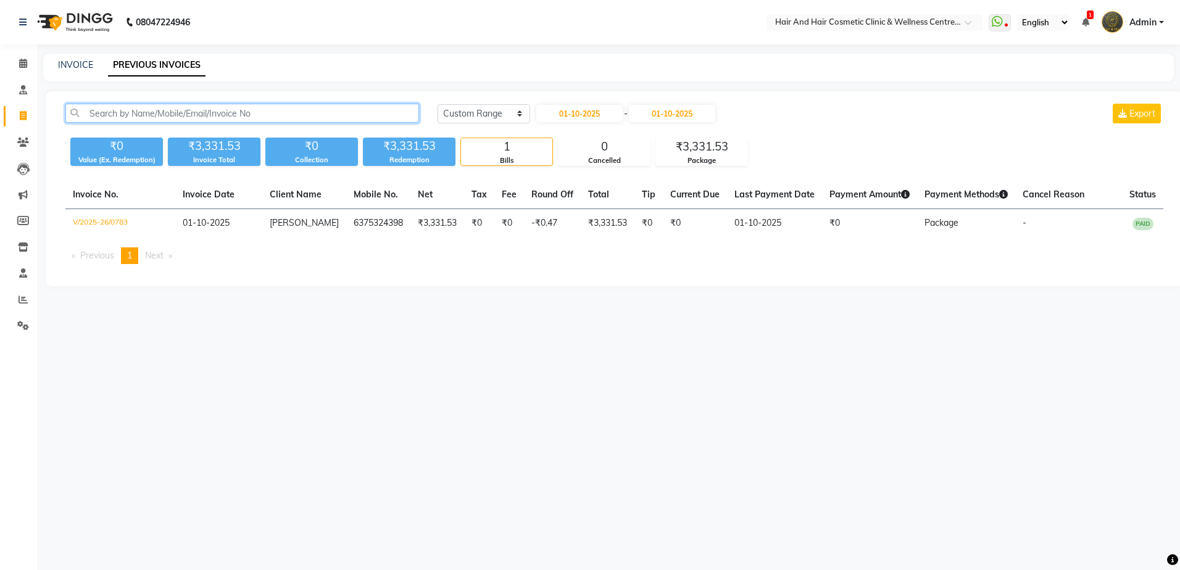
paste input "6375324398"
click at [309, 118] on input "6375324398" at bounding box center [242, 113] width 354 height 19
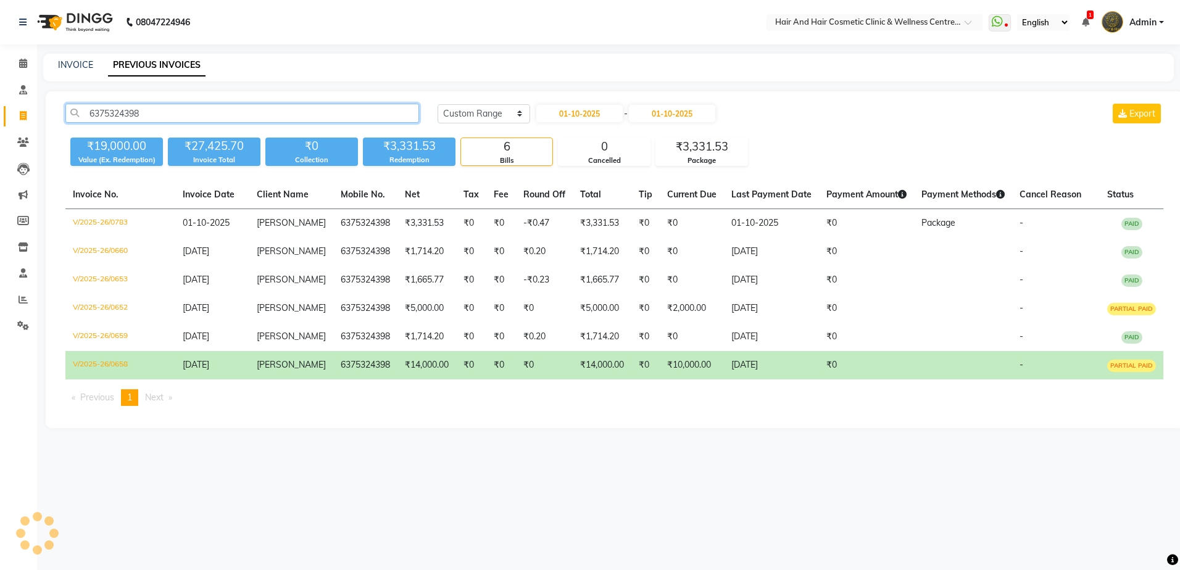
type input "6375324398"
click at [296, 205] on th "Client Name" at bounding box center [291, 195] width 84 height 28
